Goal: Task Accomplishment & Management: Use online tool/utility

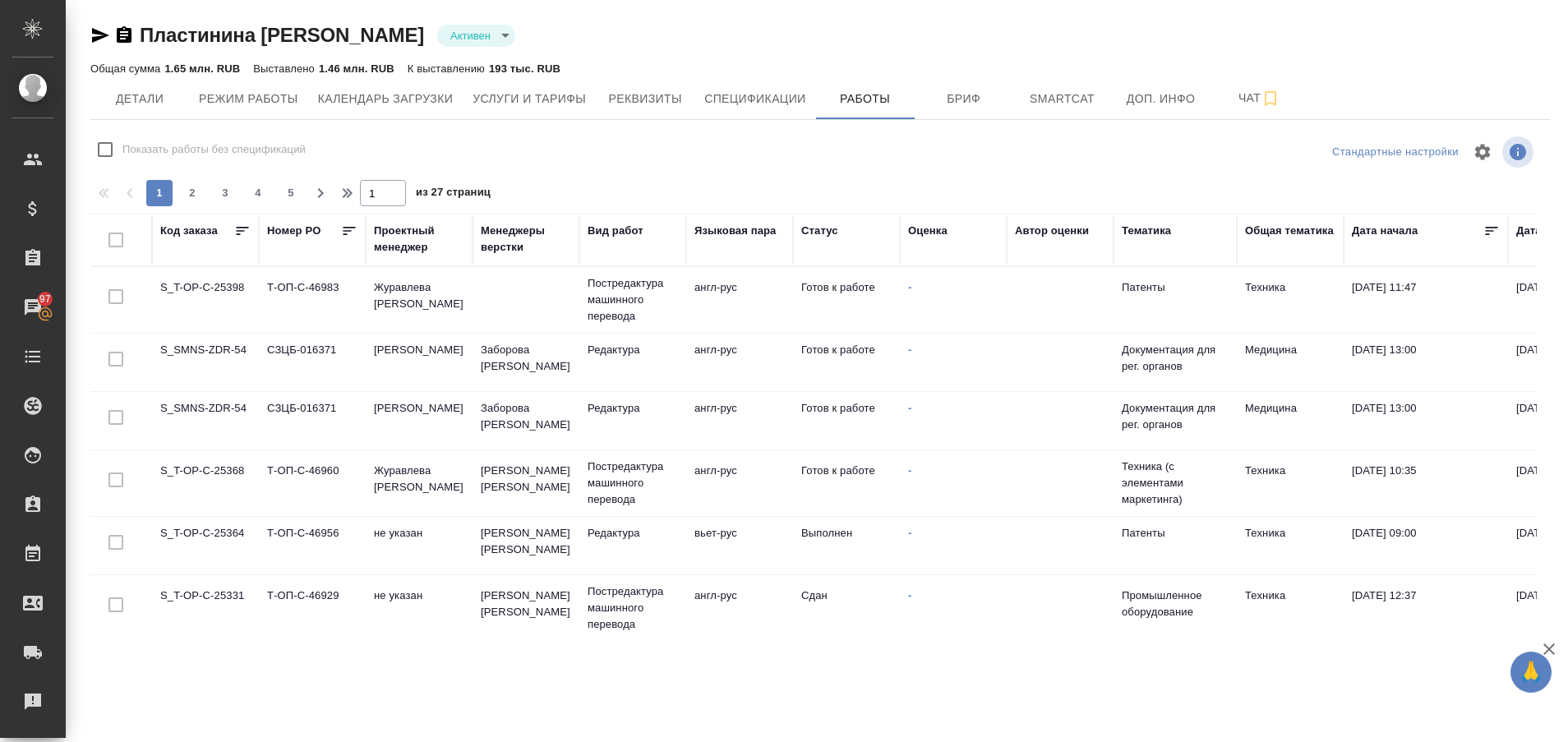
click at [177, 460] on td "S_T-OP-C-25368" at bounding box center [205, 482] width 107 height 57
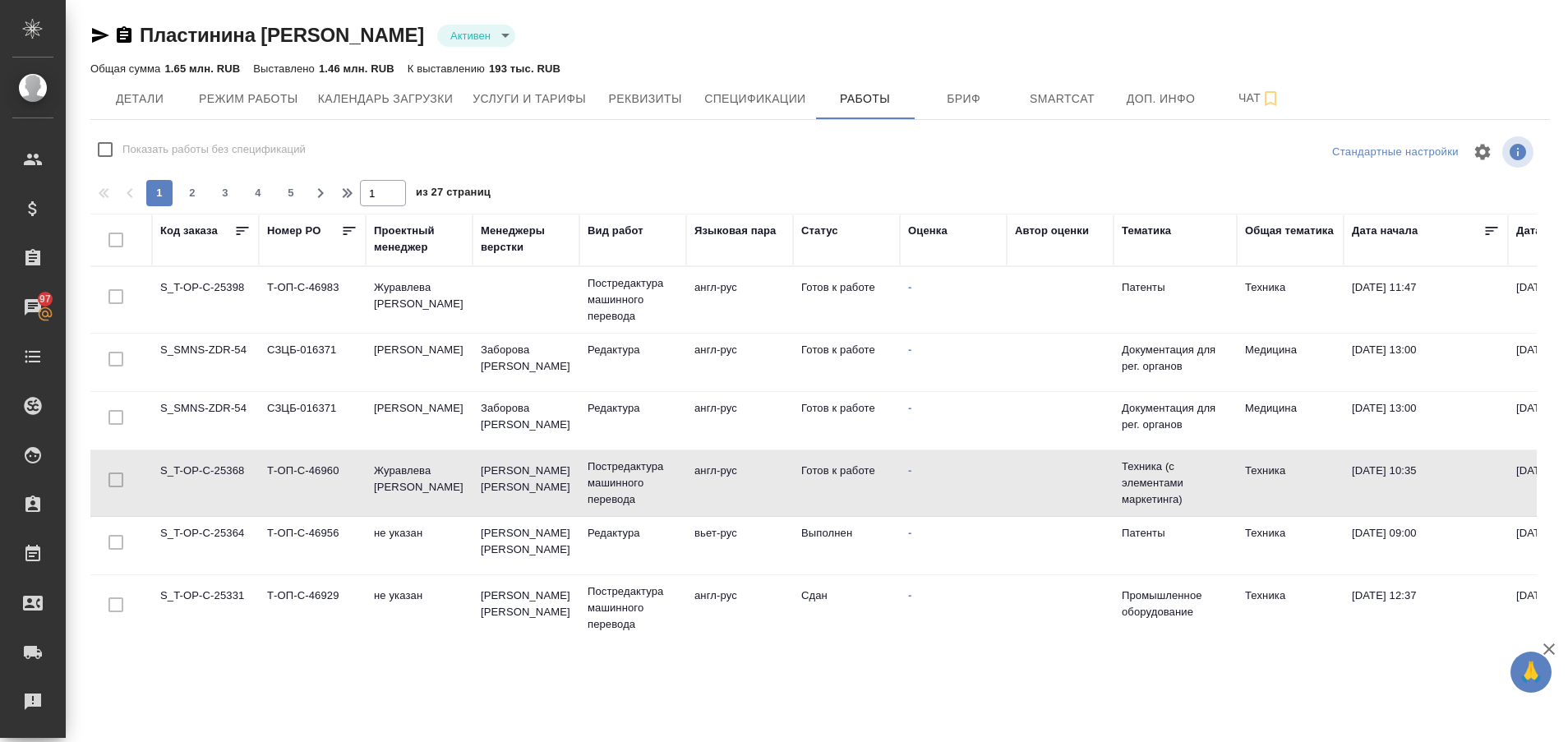
click at [177, 460] on td "S_T-OP-C-25368" at bounding box center [205, 482] width 107 height 57
click at [199, 296] on td "S_T-OP-C-25398" at bounding box center [205, 300] width 107 height 57
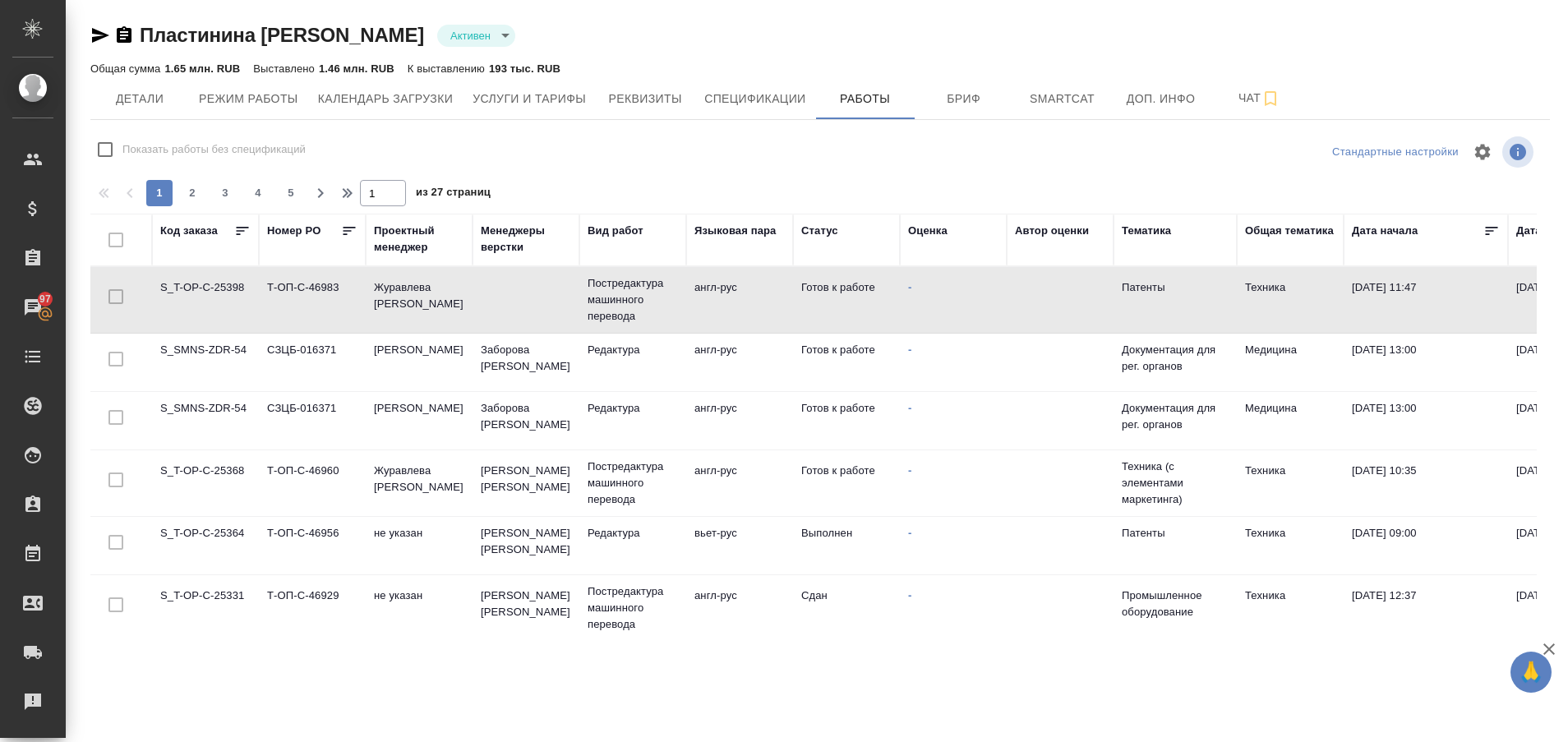
click at [199, 296] on td "S_T-OP-C-25398" at bounding box center [205, 300] width 107 height 57
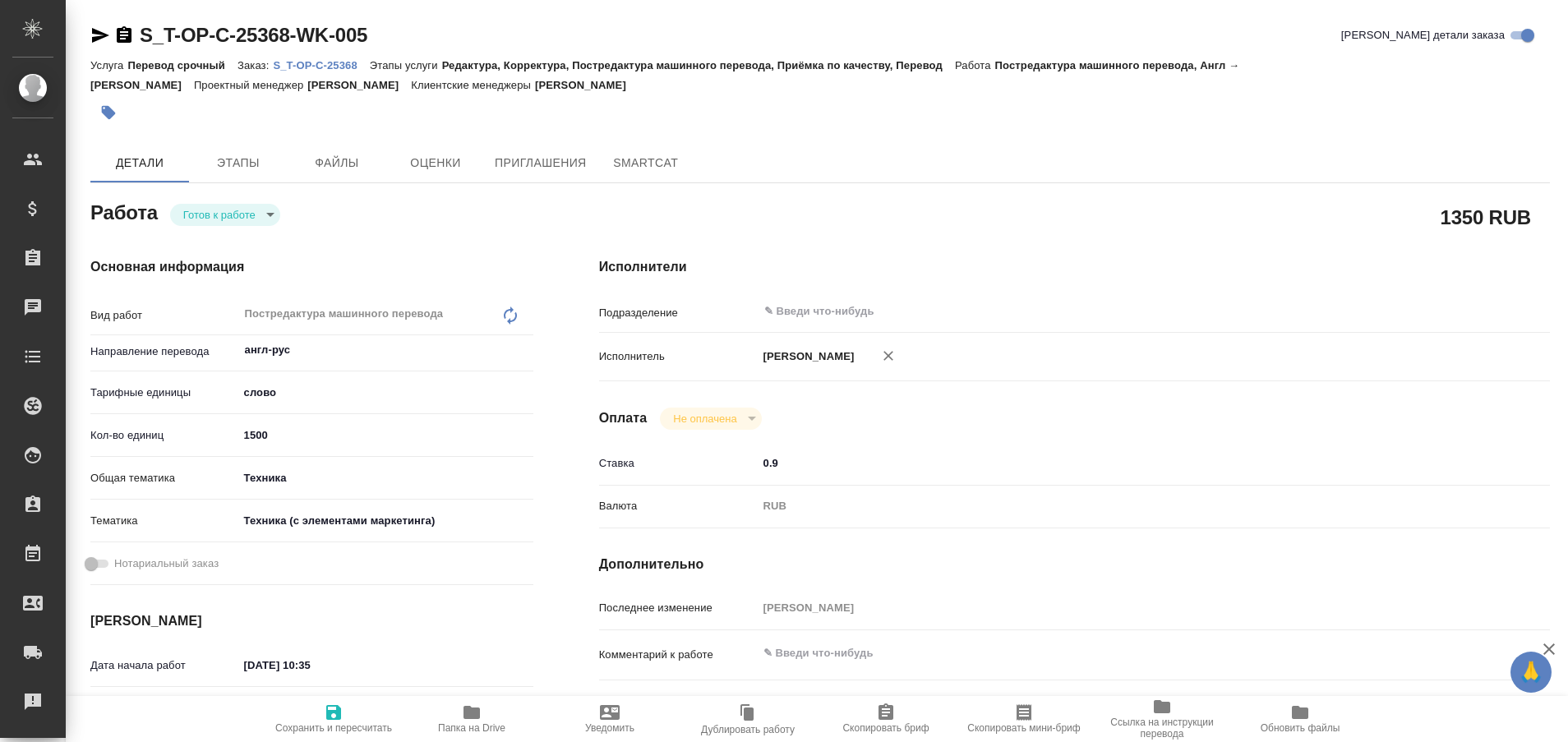
type textarea "x"
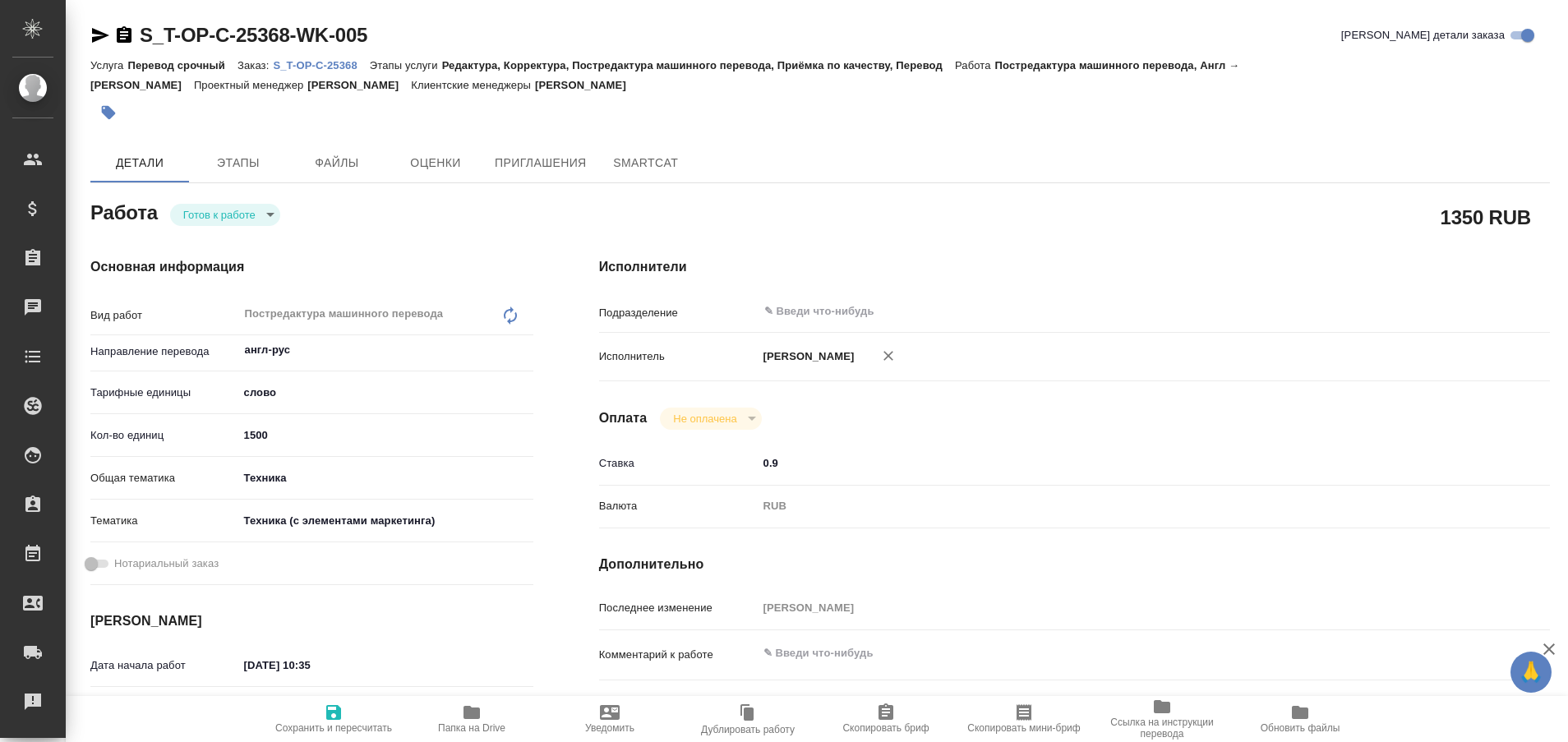
type textarea "x"
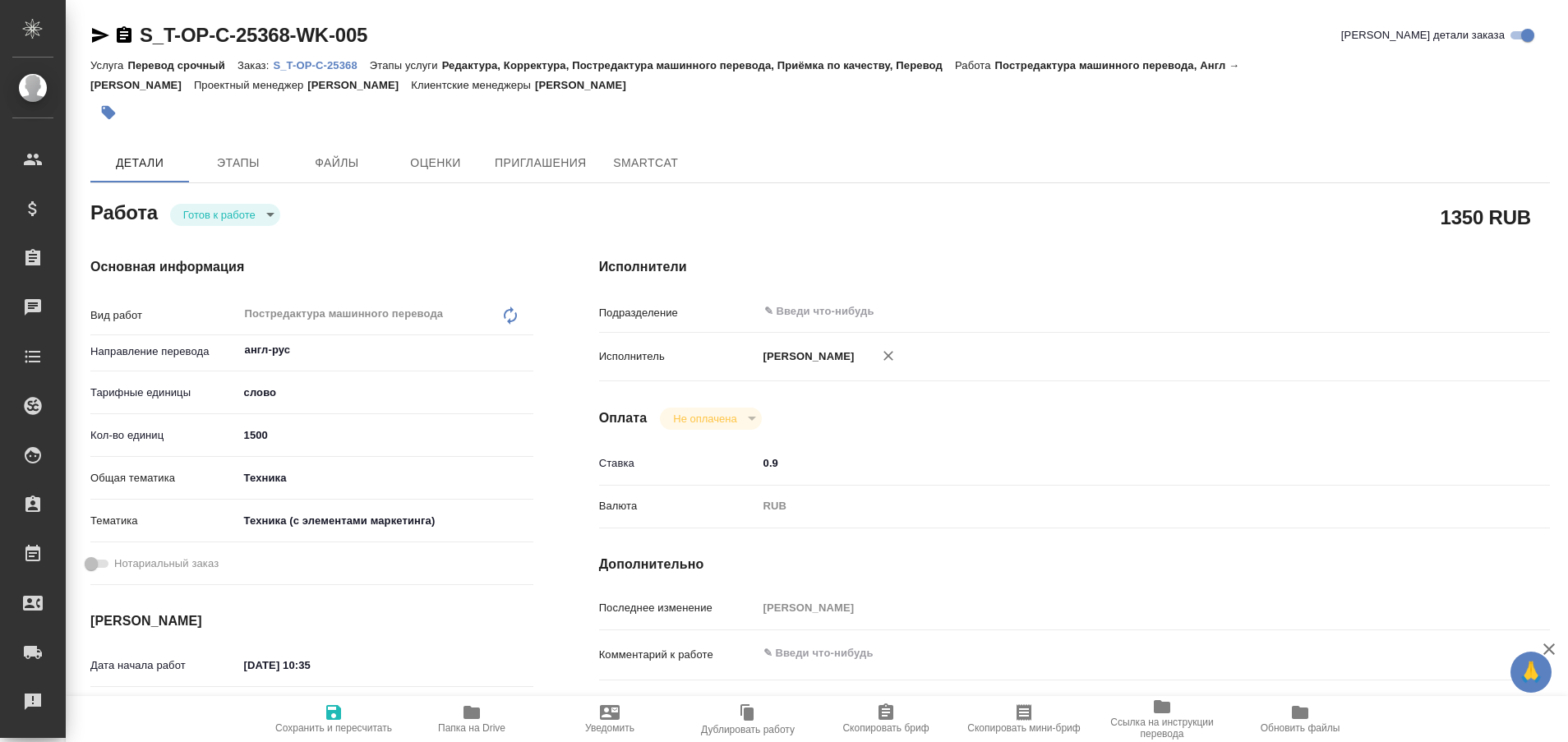
type textarea "x"
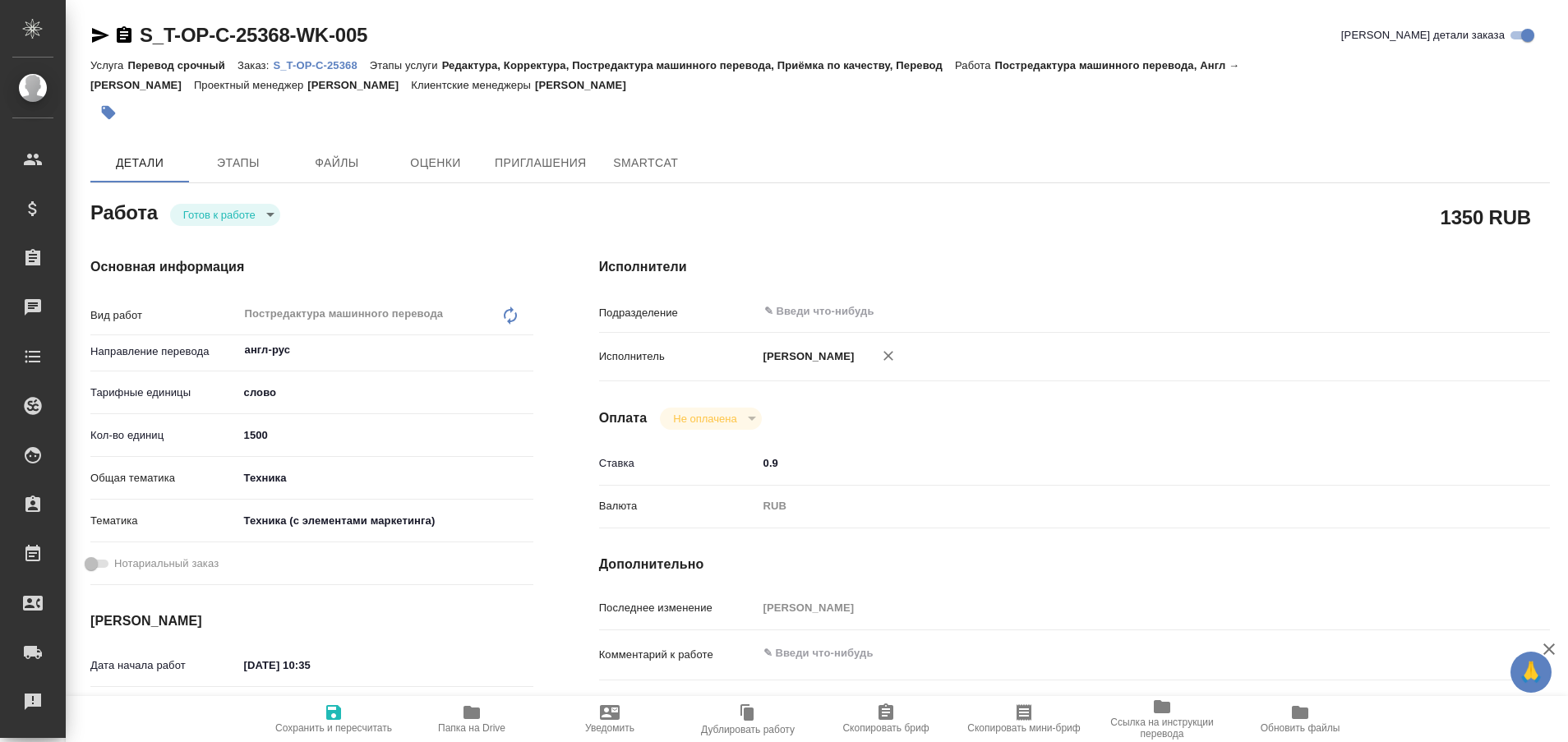
type textarea "x"
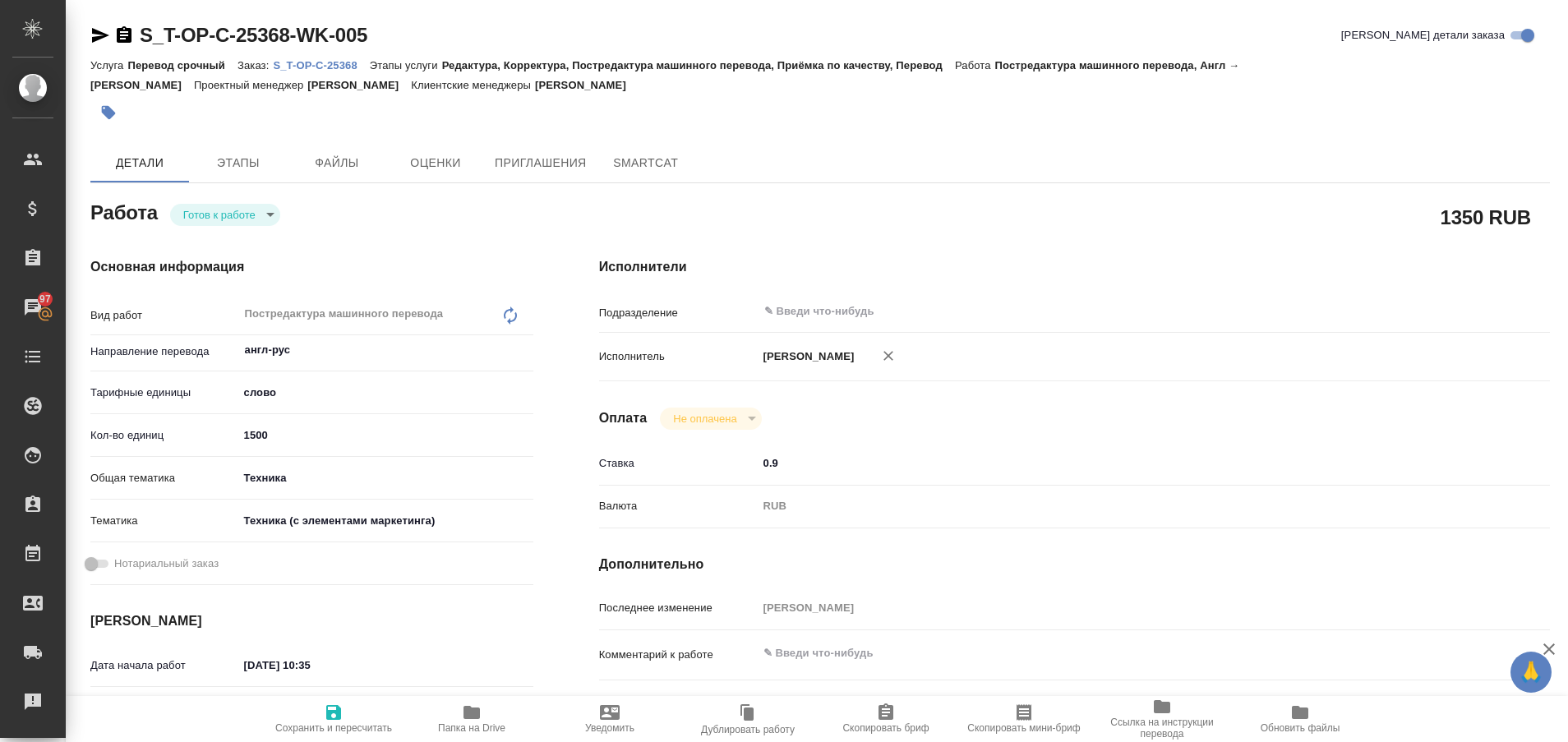
click at [294, 66] on p "S_T-OP-C-25368" at bounding box center [320, 65] width 96 height 13
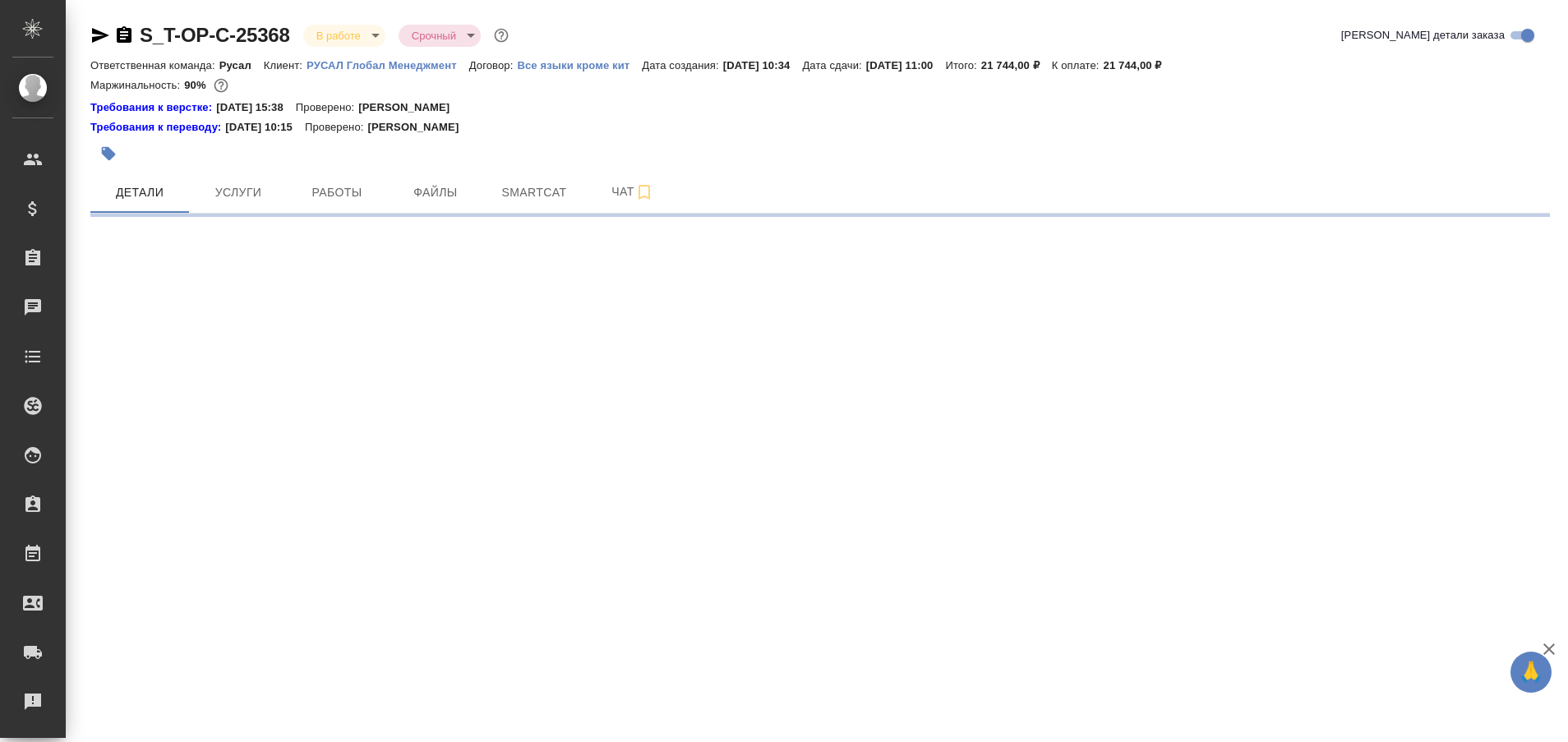
select select "RU"
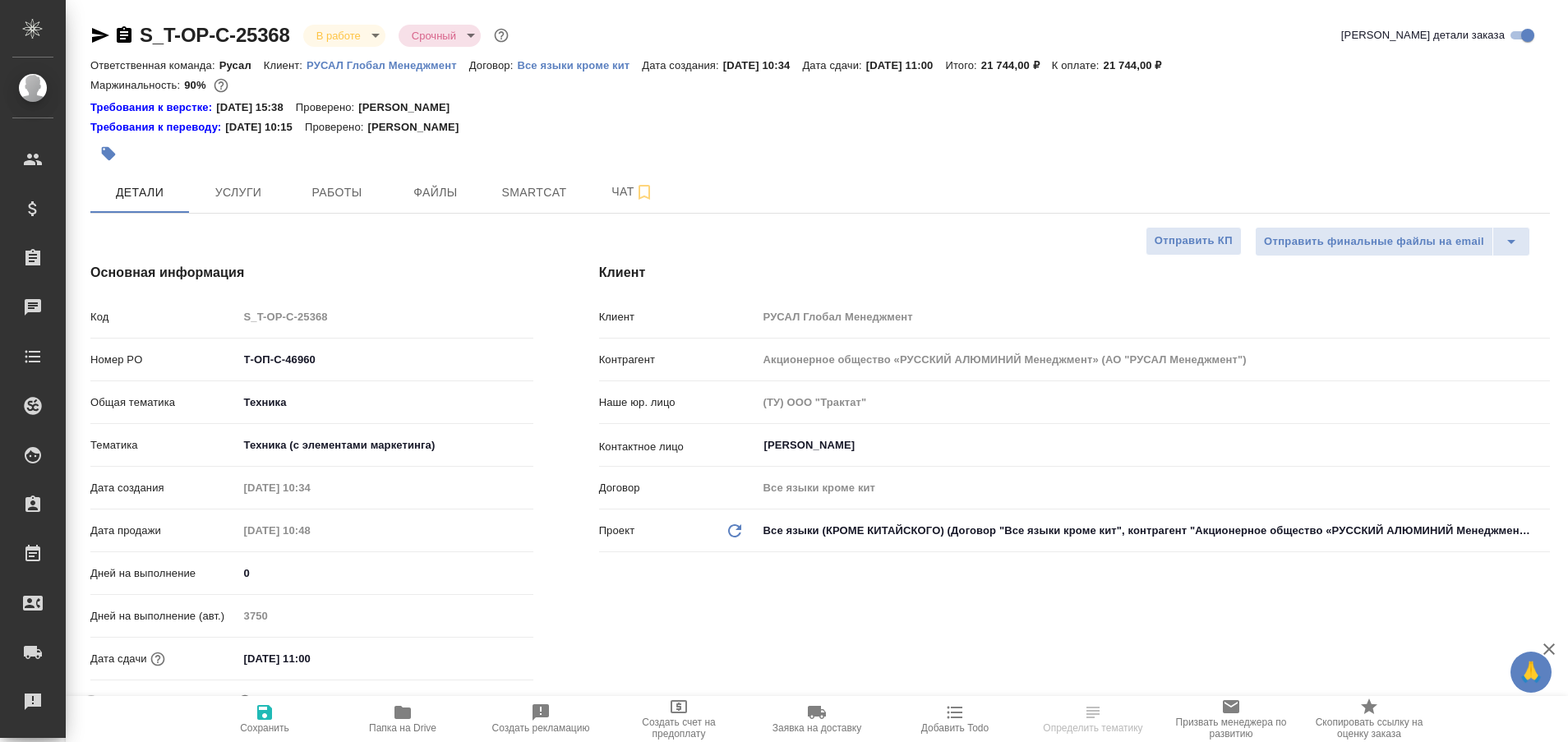
type textarea "x"
type input "[PERSON_NAME]"
click at [336, 200] on span "Работы" at bounding box center [337, 193] width 79 height 20
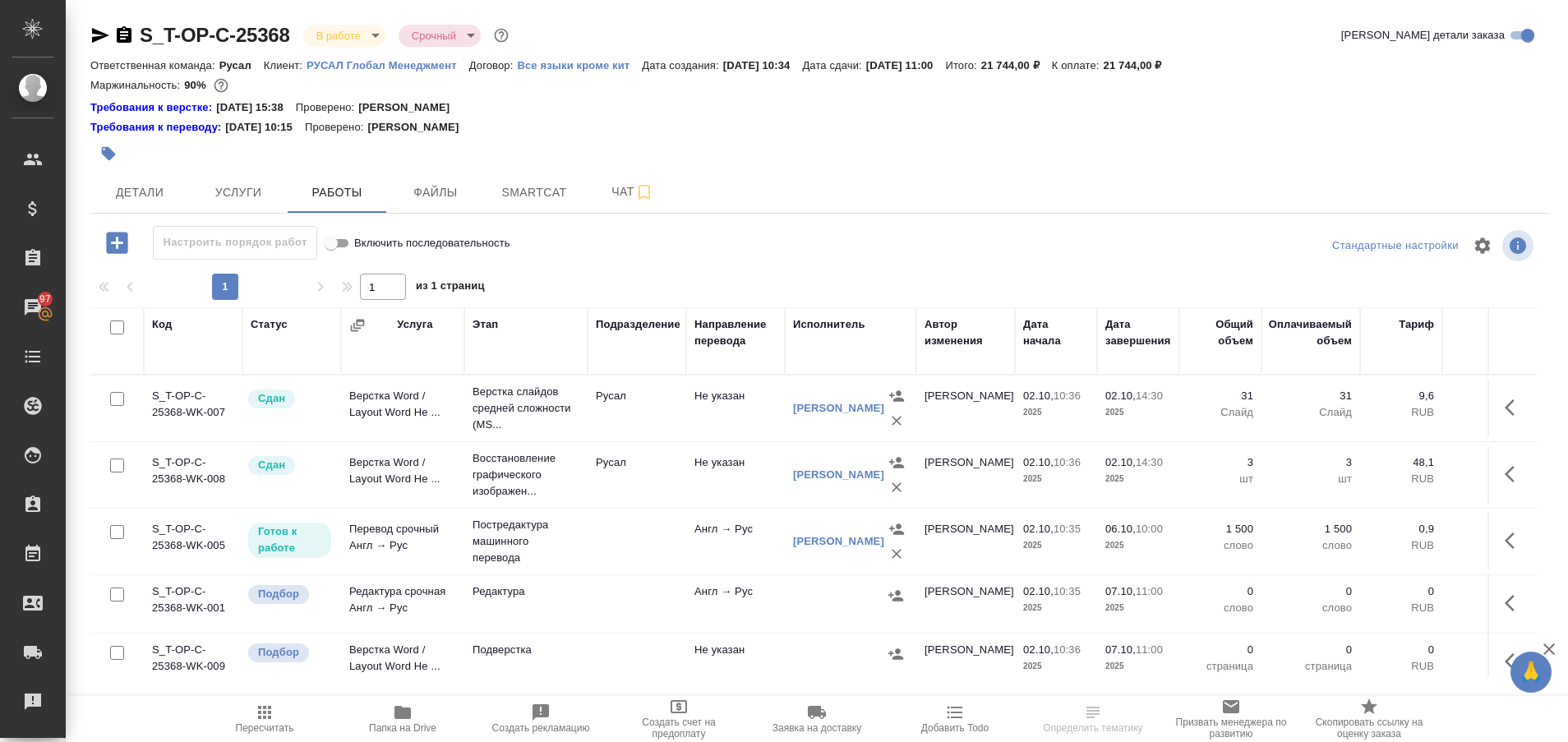
scroll to position [34, 0]
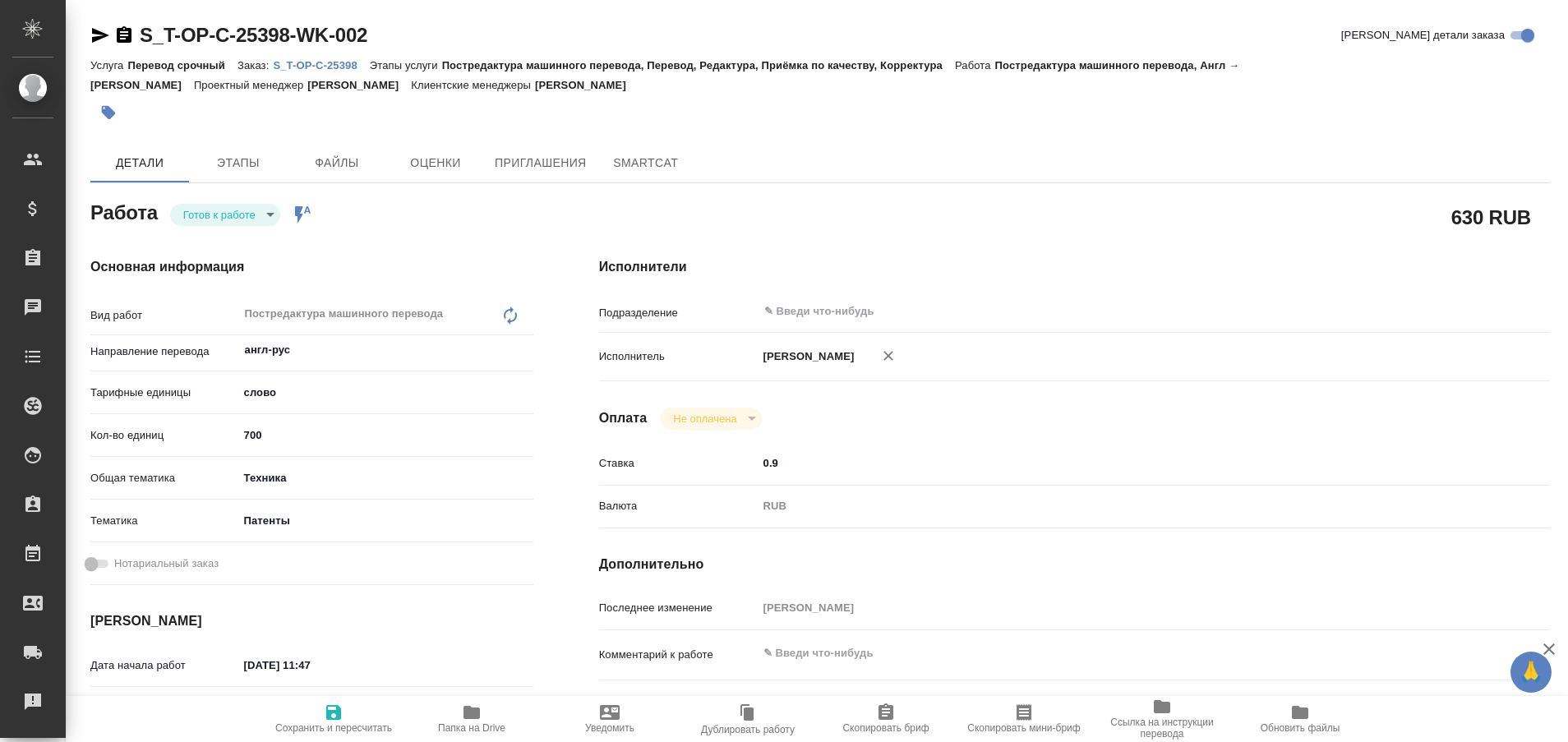
type textarea "x"
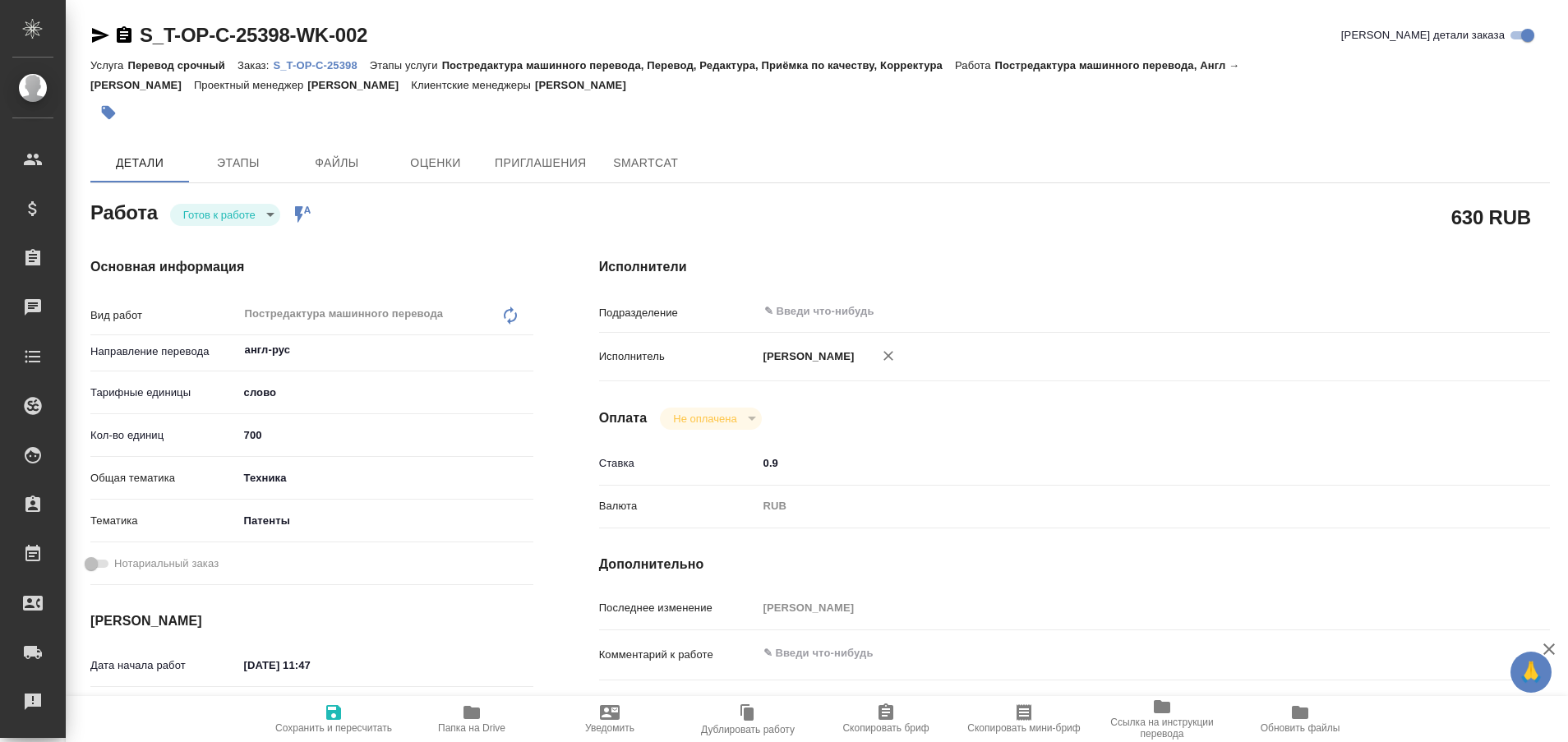
type textarea "x"
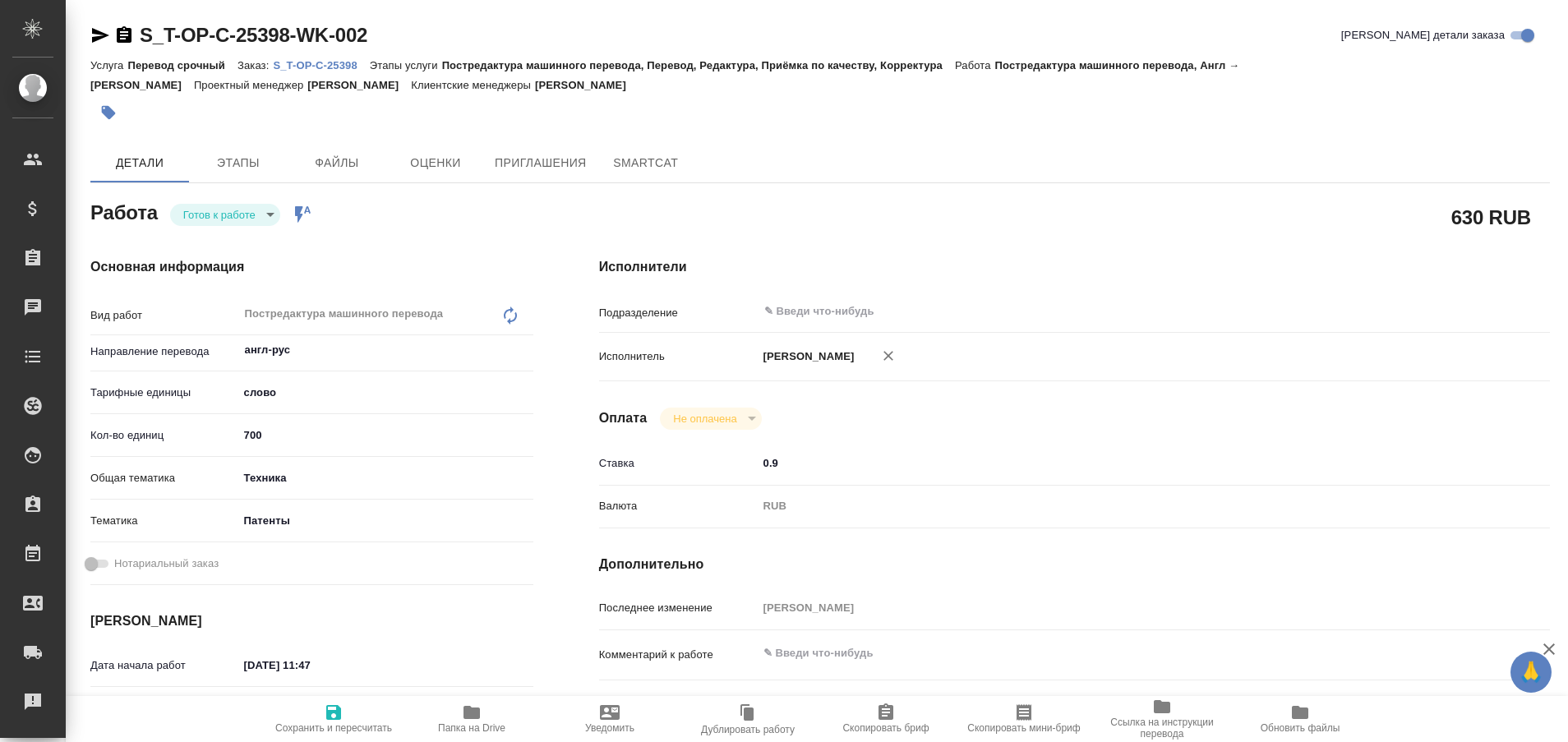
type textarea "x"
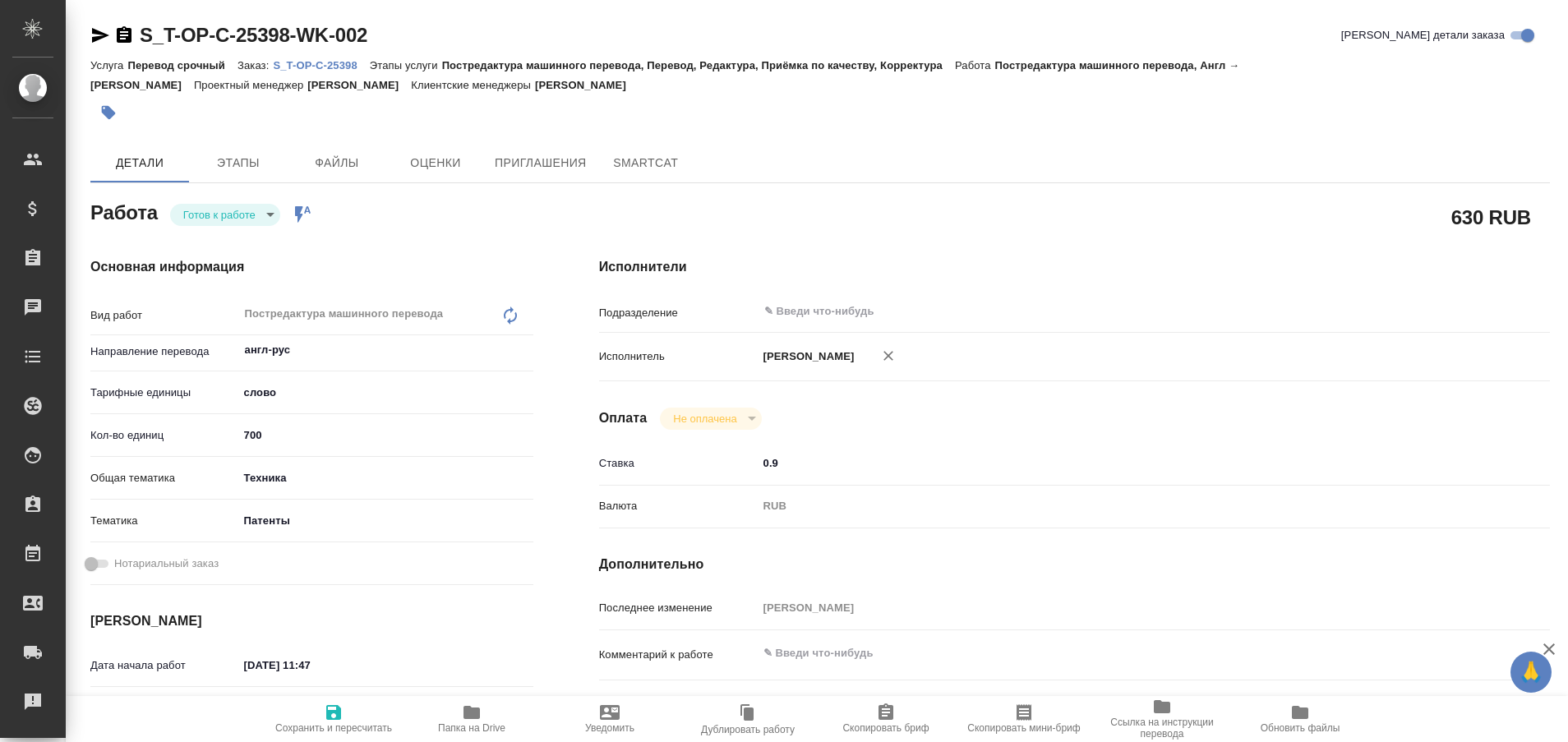
type textarea "x"
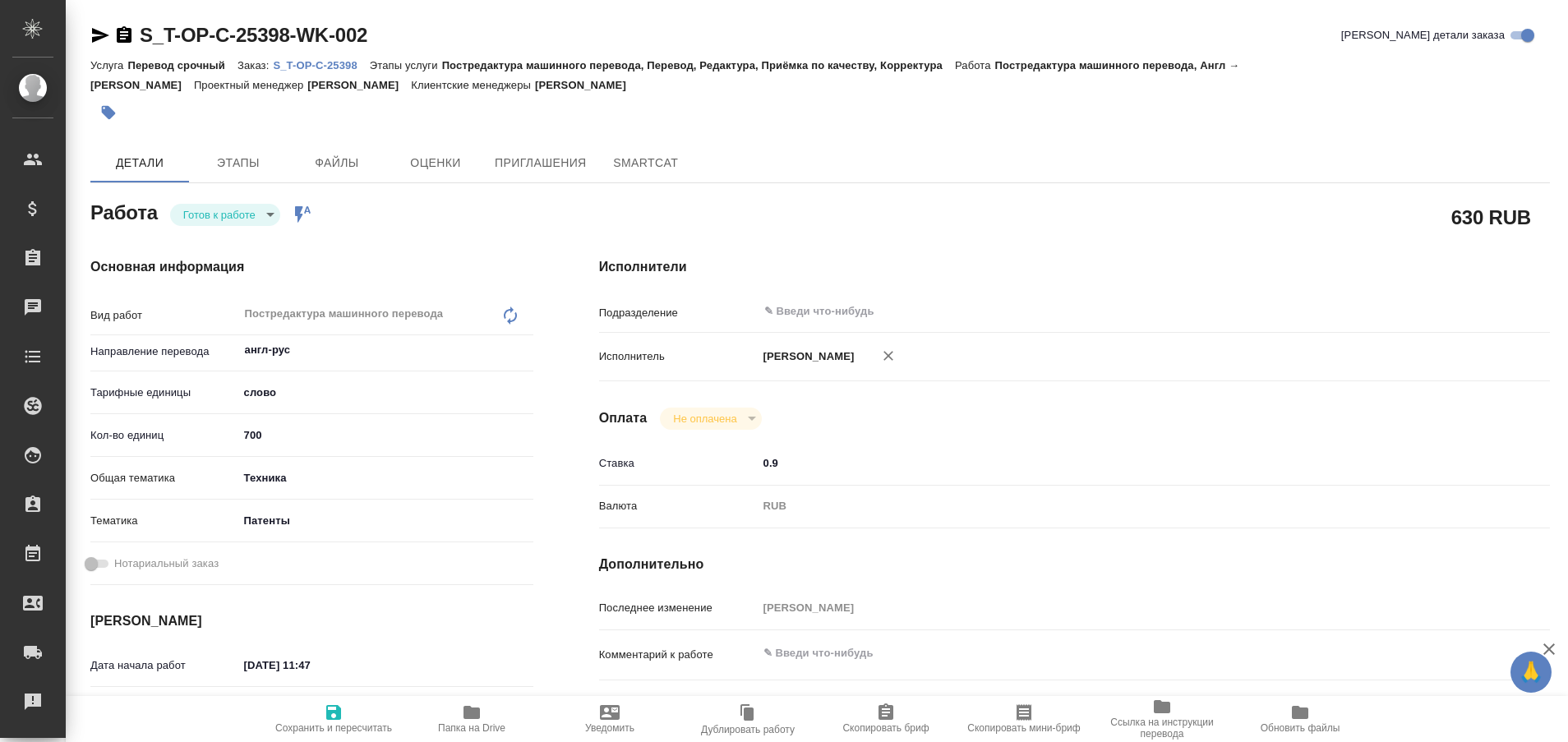
type textarea "x"
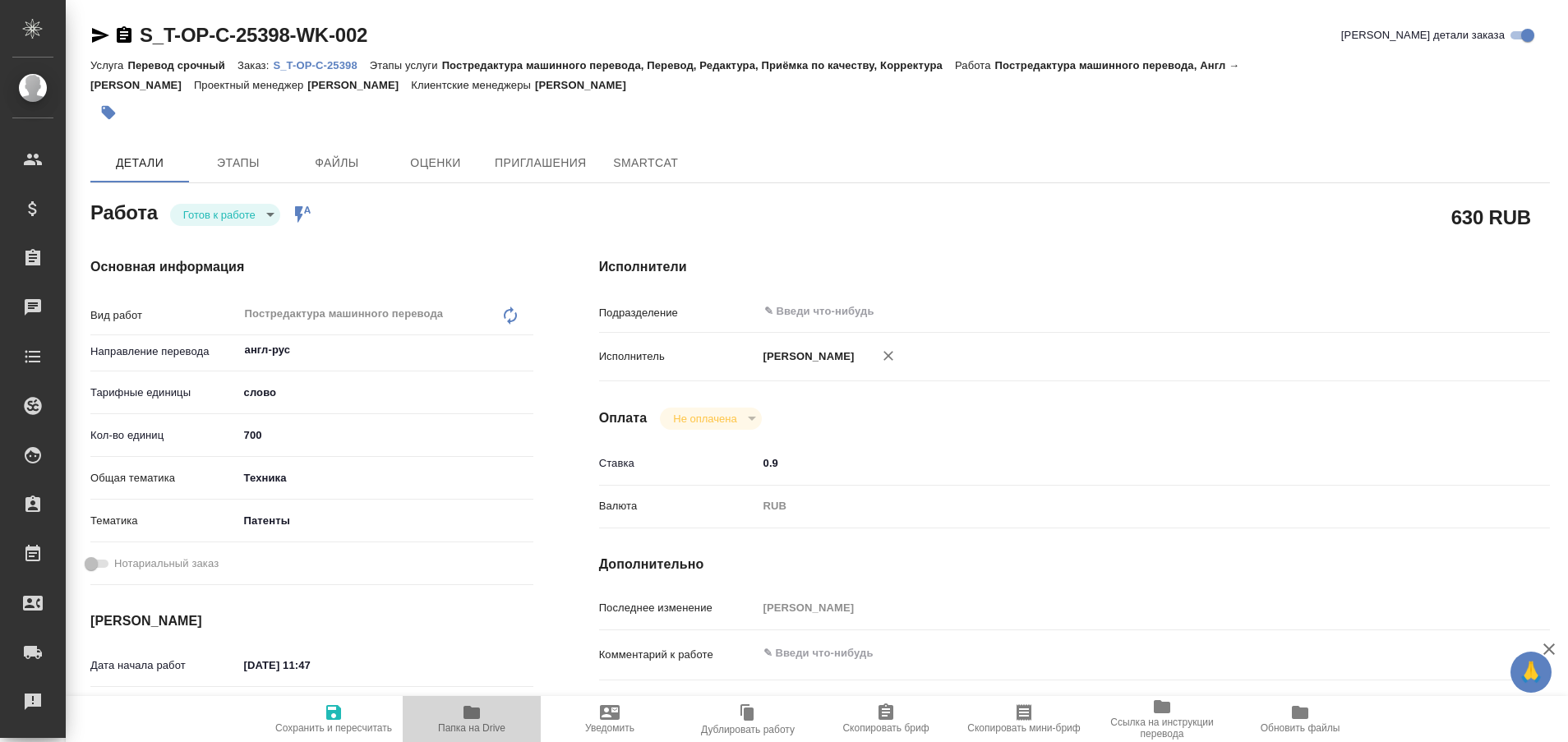
type textarea "x"
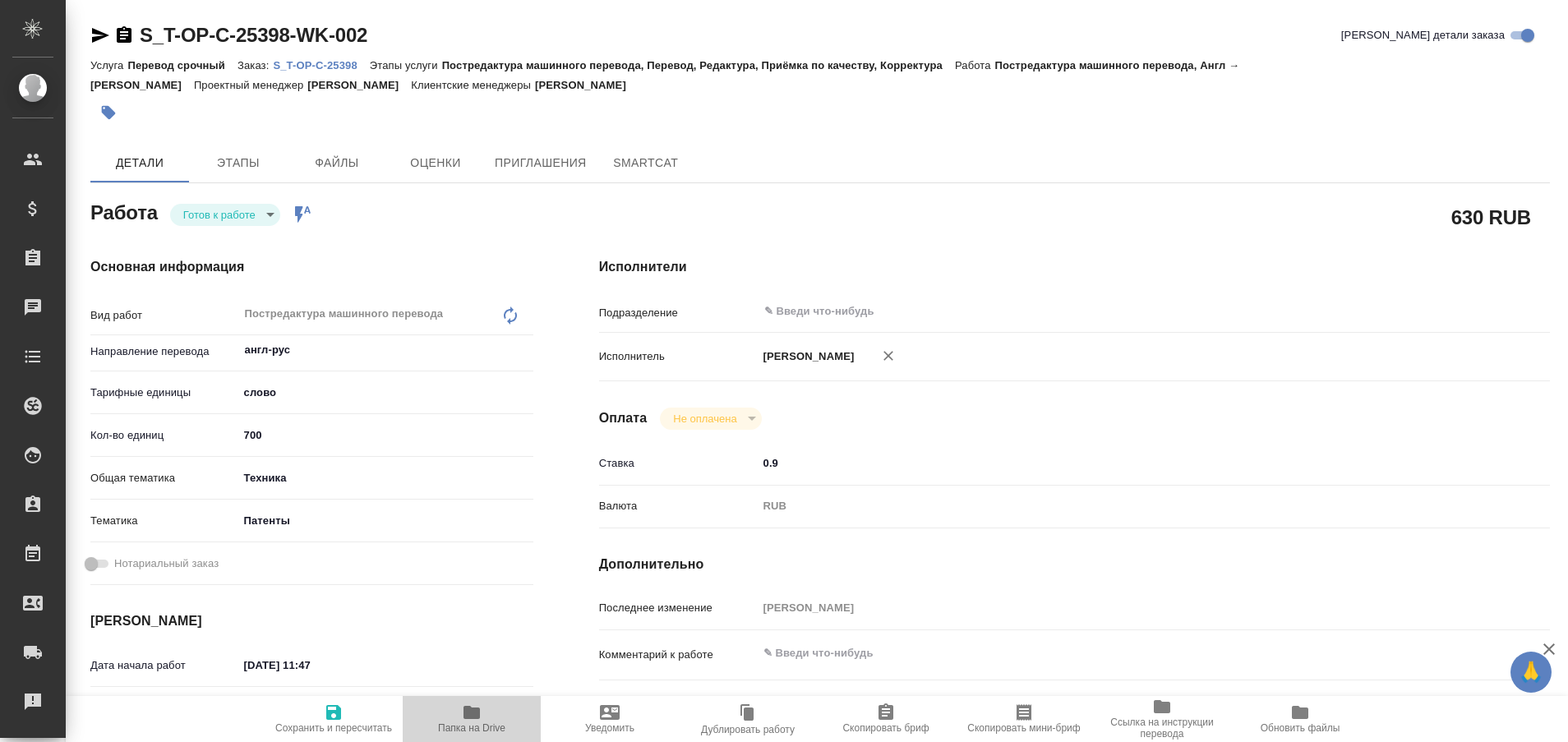
click at [457, 717] on span "Папка на Drive" at bounding box center [472, 718] width 119 height 31
type textarea "x"
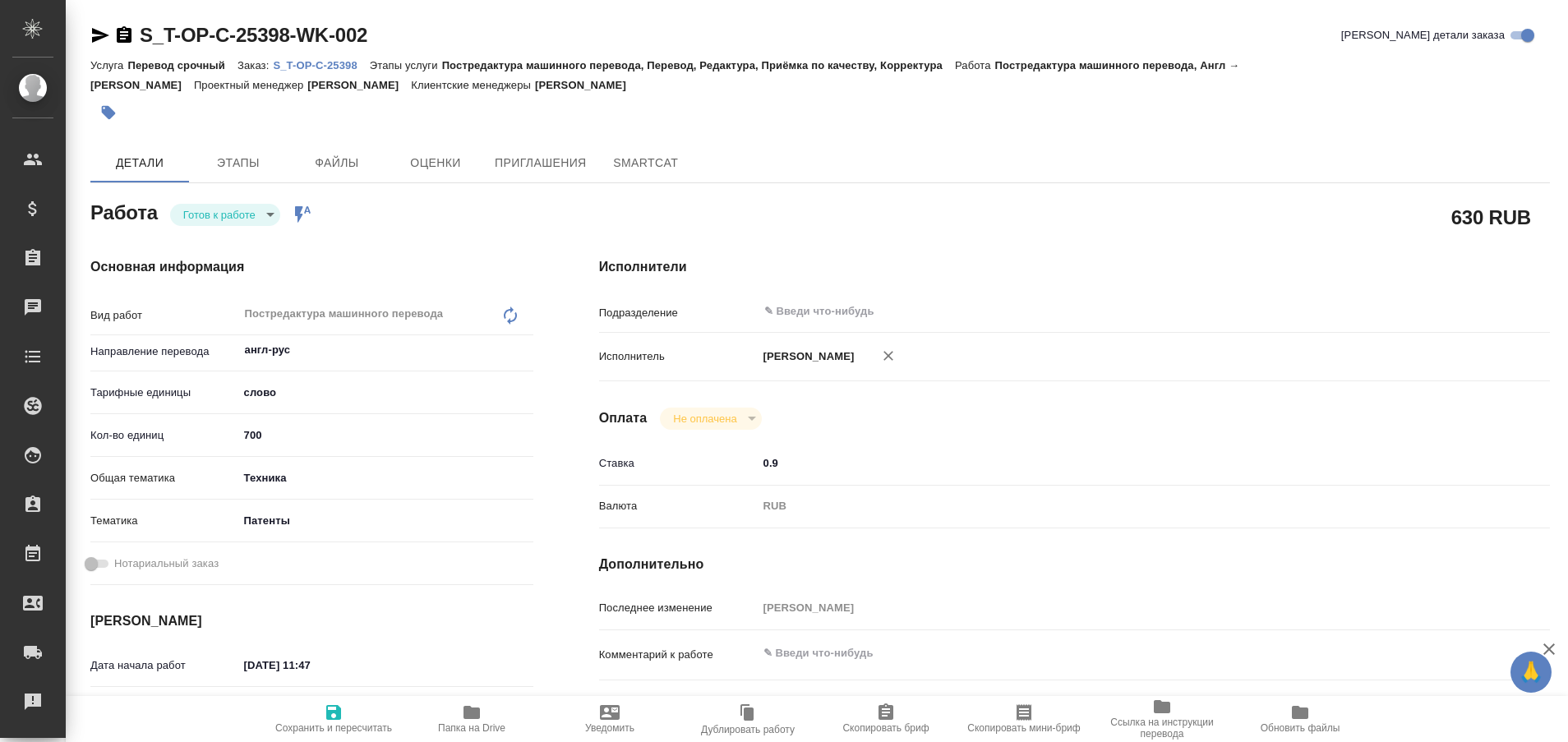
type textarea "x"
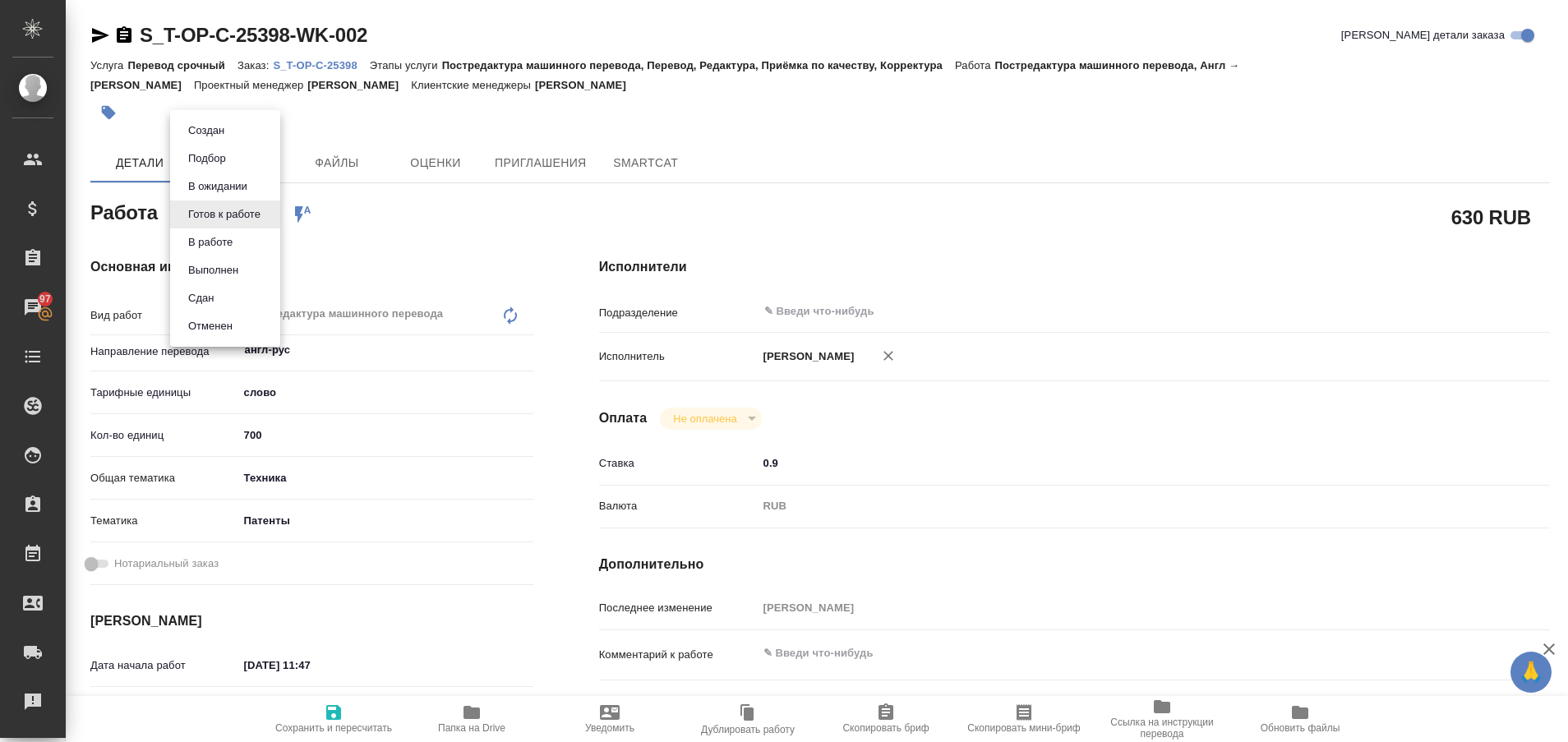
click at [270, 219] on body "🙏 .cls-1 fill:#fff; AWATERA Plastinina [PERSON_NAME] Спецификации Заказы 97 Чат…" at bounding box center [784, 371] width 1568 height 742
click at [238, 268] on button "Выполнен" at bounding box center [213, 270] width 60 height 18
type textarea "x"
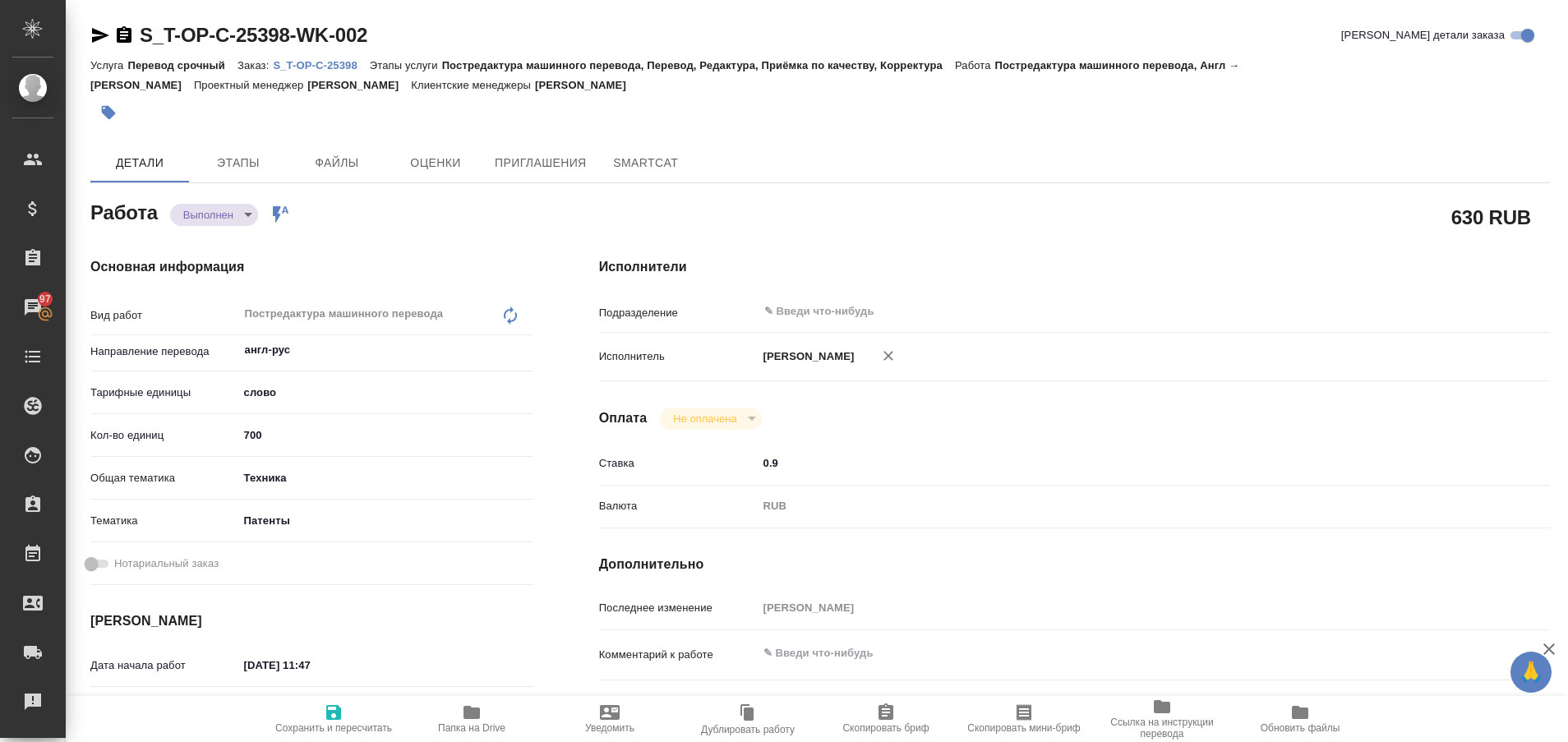
type textarea "x"
click at [92, 37] on icon "button" at bounding box center [101, 35] width 18 height 15
